Goal: Check status

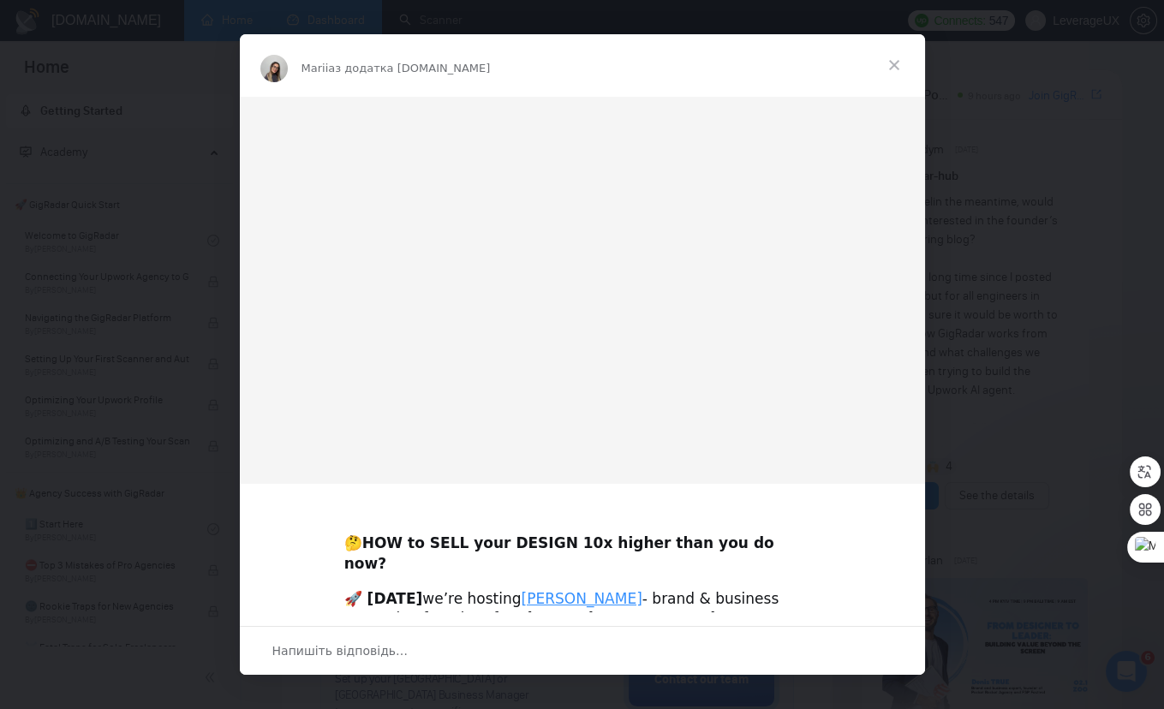
click at [333, 25] on div "Месенджер Intercom" at bounding box center [582, 354] width 1164 height 709
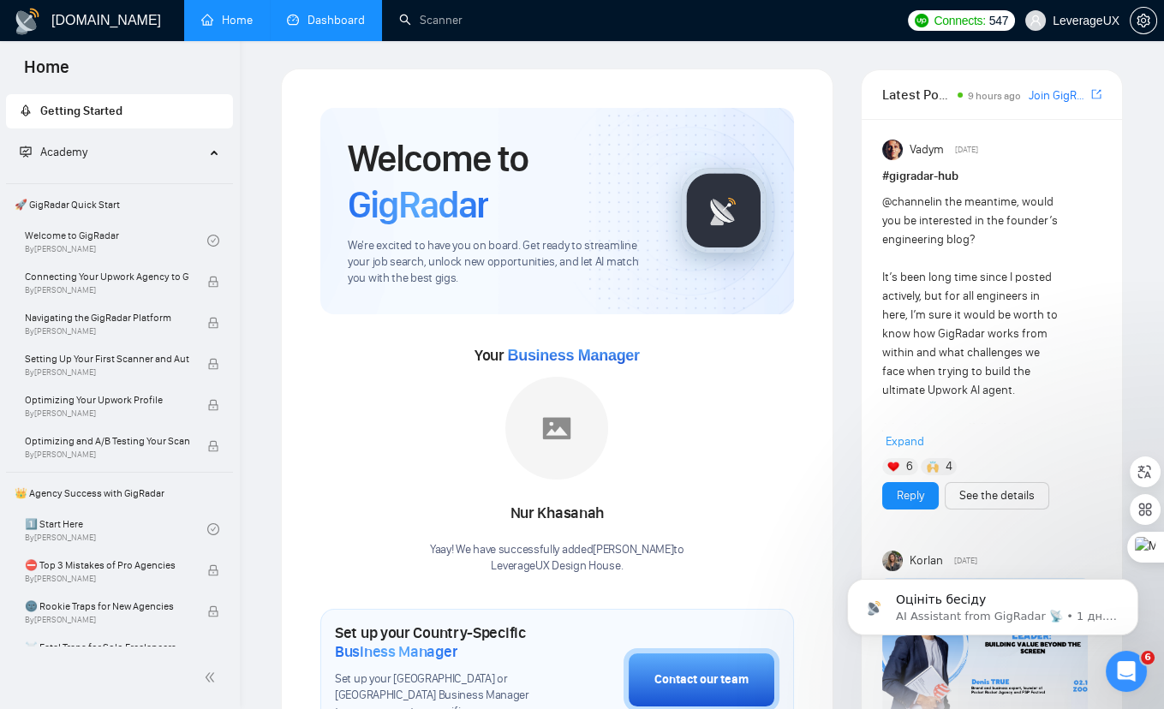
click at [320, 24] on link "Dashboard" at bounding box center [326, 20] width 78 height 15
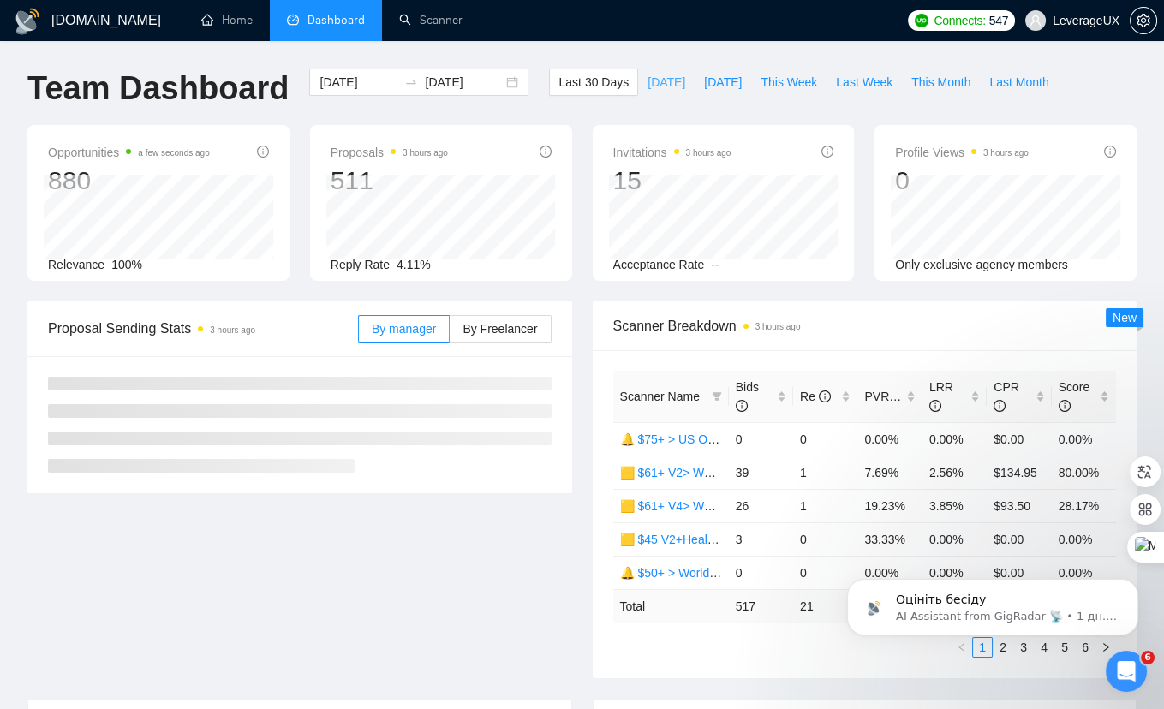
click at [648, 87] on span "[DATE]" at bounding box center [667, 82] width 38 height 19
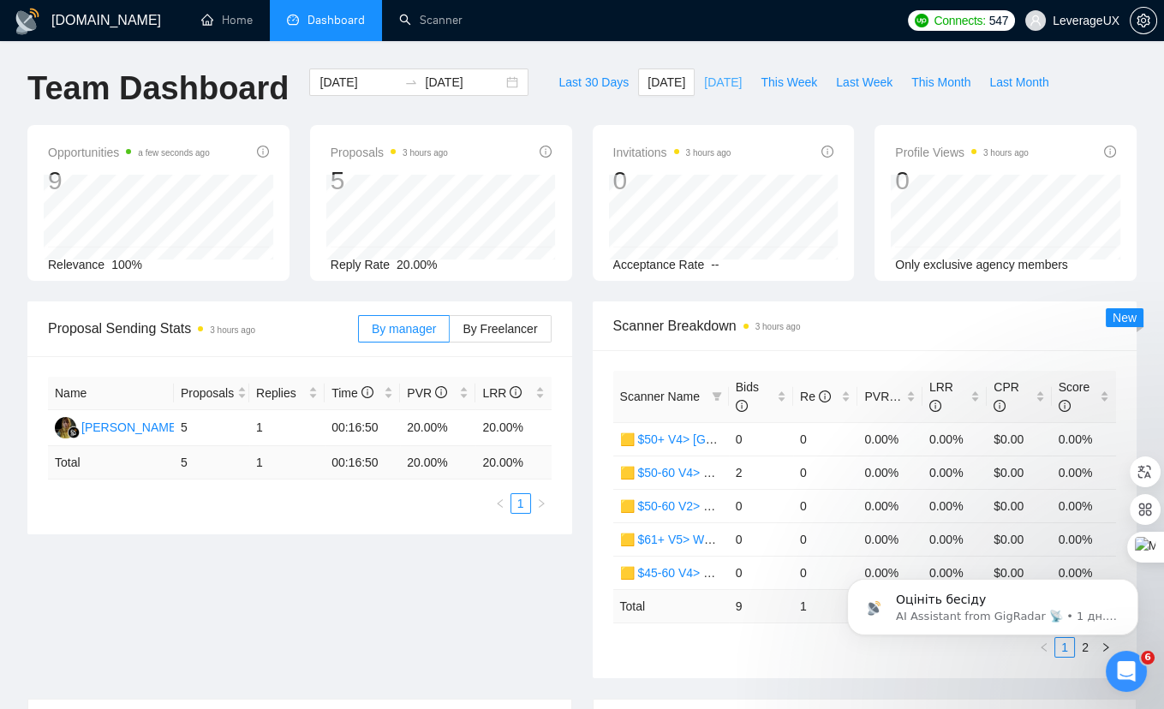
click at [719, 87] on span "[DATE]" at bounding box center [723, 82] width 38 height 19
type input "[DATE]"
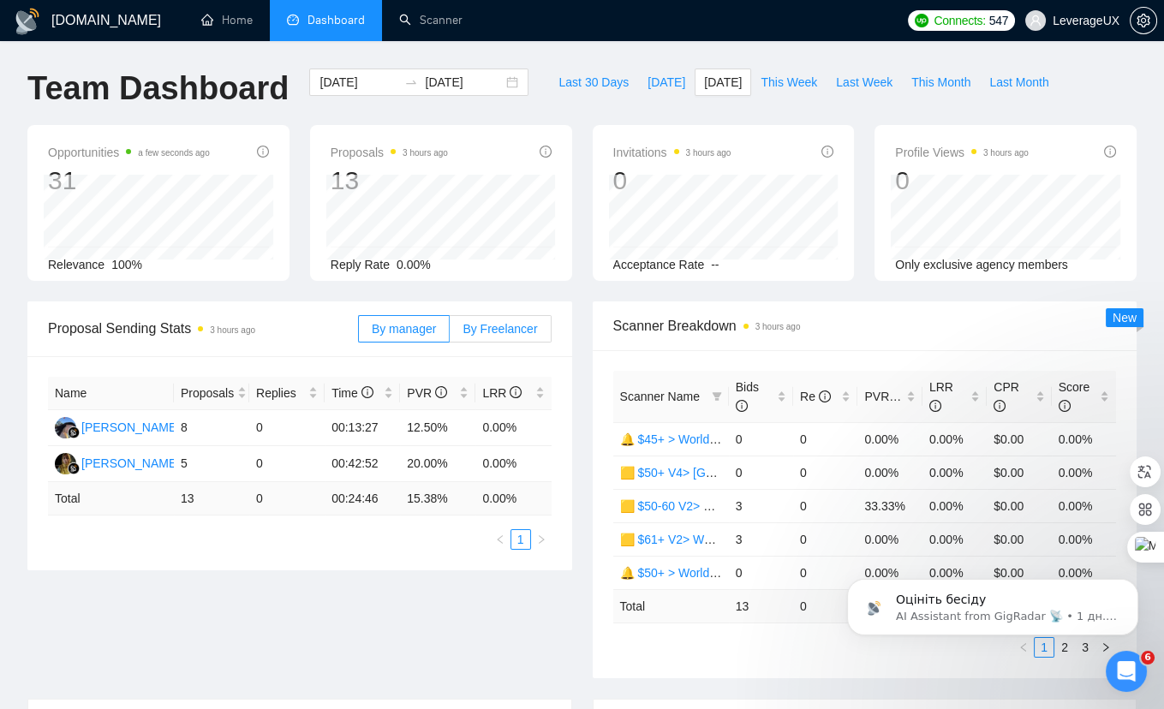
click at [490, 330] on span "By Freelancer" at bounding box center [500, 329] width 75 height 14
click at [450, 333] on input "By Freelancer" at bounding box center [450, 333] width 0 height 0
click at [764, 84] on span "This Week" at bounding box center [789, 82] width 57 height 19
type input "[DATE]"
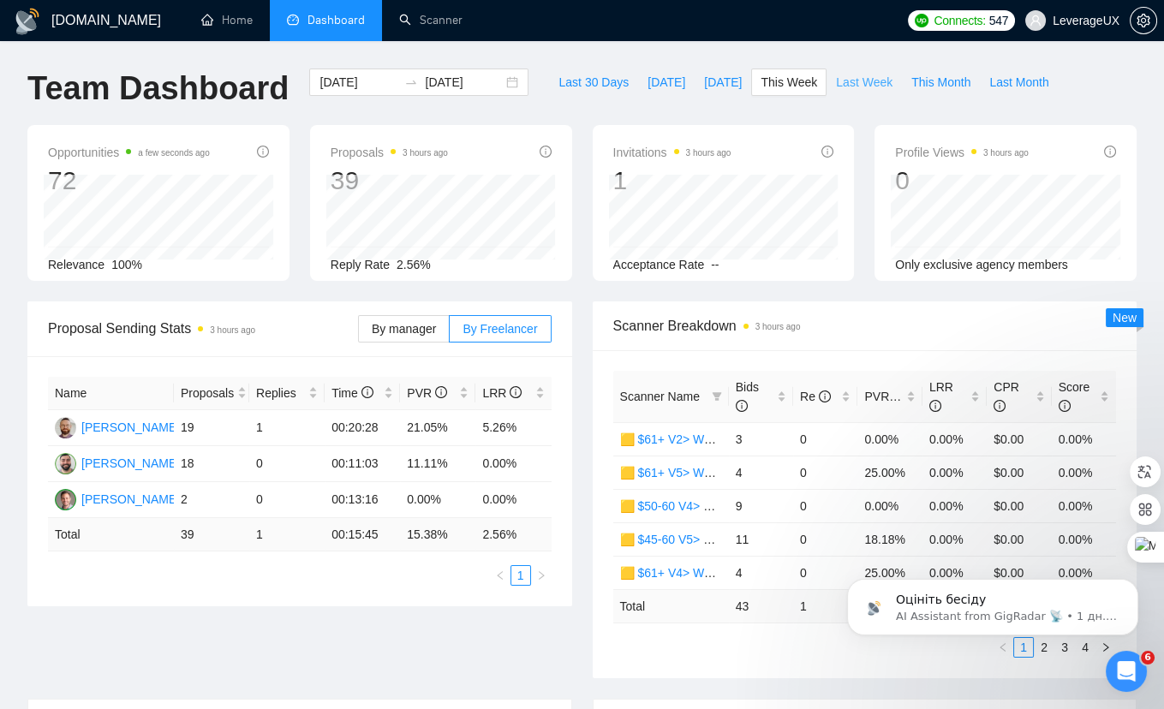
click at [864, 85] on span "Last Week" at bounding box center [864, 82] width 57 height 19
type input "[DATE]"
click at [790, 78] on span "This Week" at bounding box center [789, 82] width 57 height 19
type input "[DATE]"
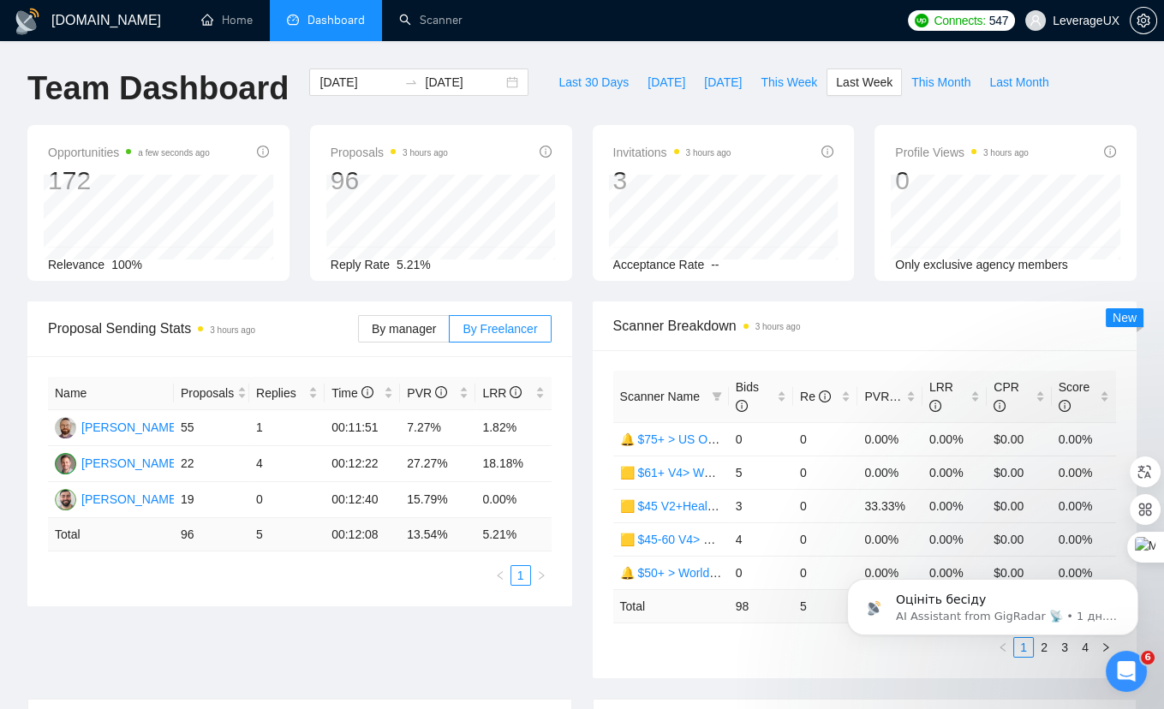
type input "[DATE]"
